Goal: Navigation & Orientation: Find specific page/section

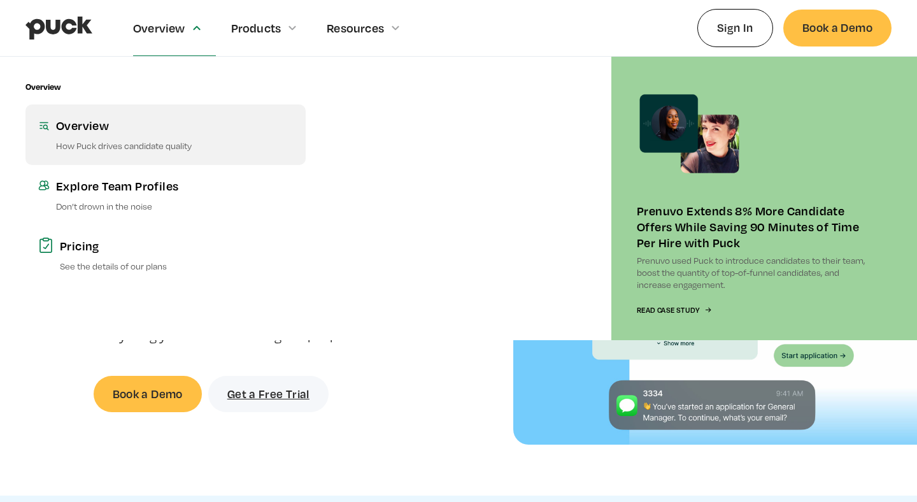
click at [85, 129] on div "Overview" at bounding box center [174, 125] width 237 height 16
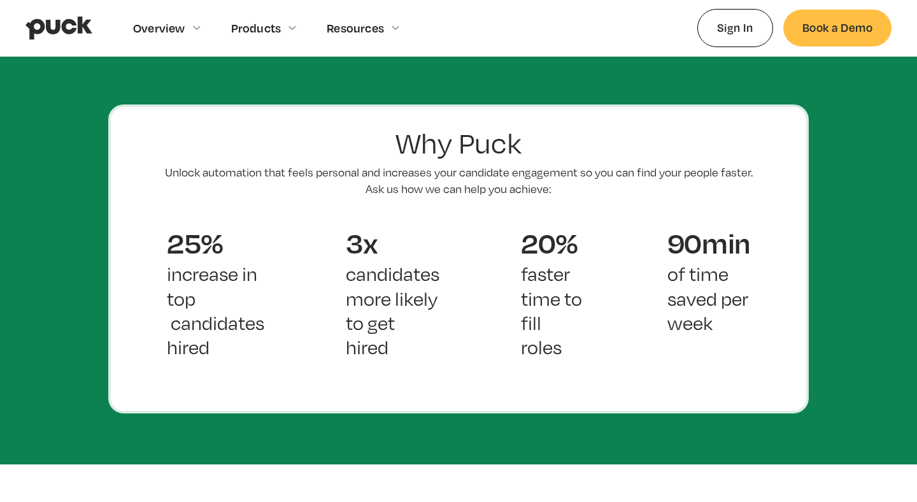
scroll to position [861, 0]
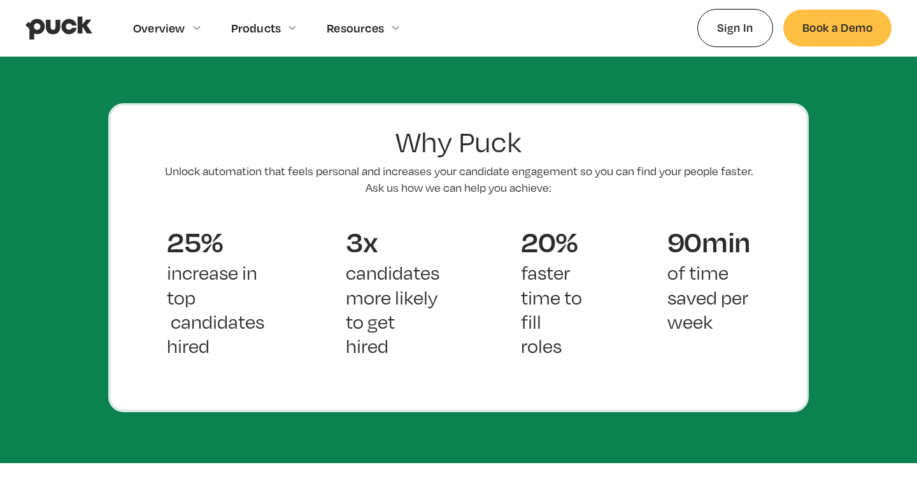
click at [60, 29] on img "home" at bounding box center [58, 28] width 67 height 24
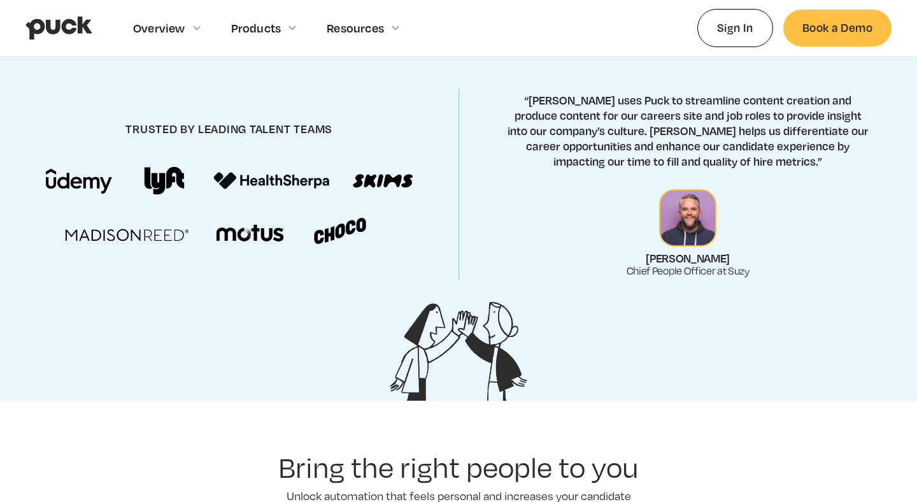
scroll to position [557, 0]
